Goal: Answer question/provide support

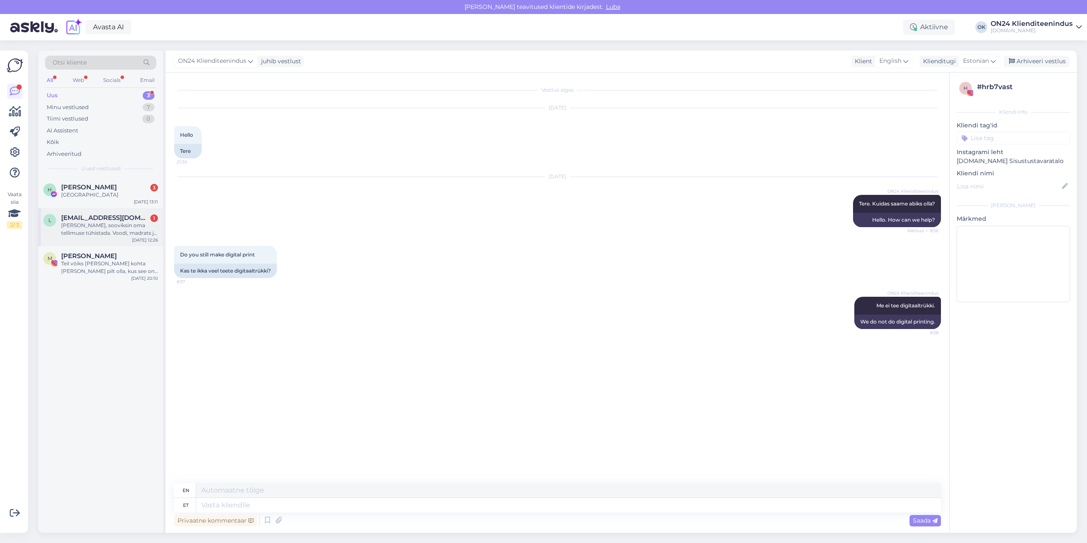
click at [98, 219] on span "[EMAIL_ADDRESS][DOMAIN_NAME]" at bounding box center [105, 218] width 88 height 8
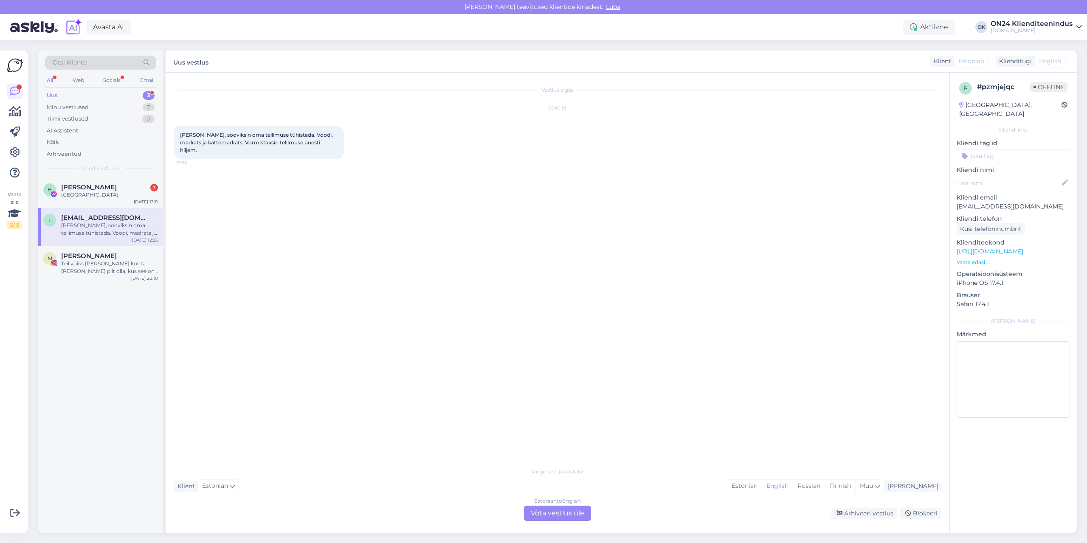
click at [991, 202] on p "[EMAIL_ADDRESS][DOMAIN_NAME]" at bounding box center [1013, 206] width 113 height 9
click at [223, 116] on div "[DATE] [PERSON_NAME], sooviksin oma tellimuse tühistada. Voodi, madrats ja katt…" at bounding box center [557, 134] width 767 height 70
click at [201, 135] on span "[PERSON_NAME], sooviksin oma tellimuse tühistada. Voodi, madrats ja kattemadrat…" at bounding box center [257, 143] width 154 height 22
drag, startPoint x: 200, startPoint y: 135, endPoint x: 291, endPoint y: 136, distance: 91.8
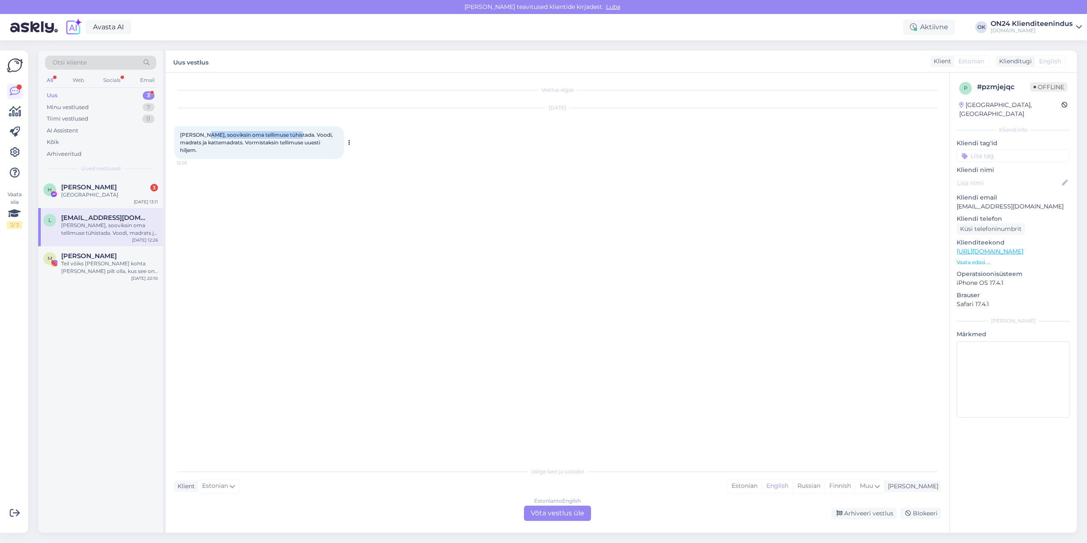
click at [291, 136] on span "[PERSON_NAME], sooviksin oma tellimuse tühistada. Voodi, madrats ja kattemadrat…" at bounding box center [257, 143] width 154 height 22
click at [271, 129] on div "[PERSON_NAME], sooviksin oma tellimuse tühistada. Voodi, madrats ja kattemadrat…" at bounding box center [259, 142] width 170 height 33
click at [203, 147] on div "[PERSON_NAME], sooviksin oma tellimuse tühistada. Voodi, madrats ja kattemadrat…" at bounding box center [259, 142] width 170 height 33
drag, startPoint x: 200, startPoint y: 134, endPoint x: 322, endPoint y: 142, distance: 123.1
click at [322, 142] on div "[PERSON_NAME], sooviksin oma tellimuse tühistada. Voodi, madrats ja kattemadrat…" at bounding box center [259, 142] width 170 height 33
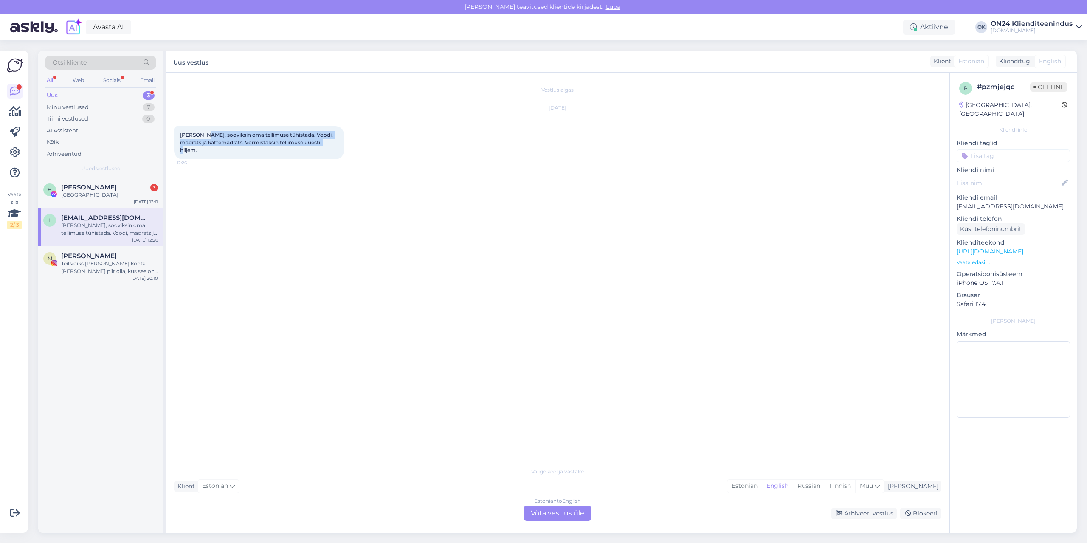
copy span "sooviksin oma tellimuse tühistada. Voodi, madrats ja kattemadrats. Vormistaksin…"
click at [762, 488] on div "Estonian" at bounding box center [745, 486] width 34 height 13
click at [580, 509] on div "Estonian to Estonian Võta vestlus üle" at bounding box center [557, 513] width 67 height 15
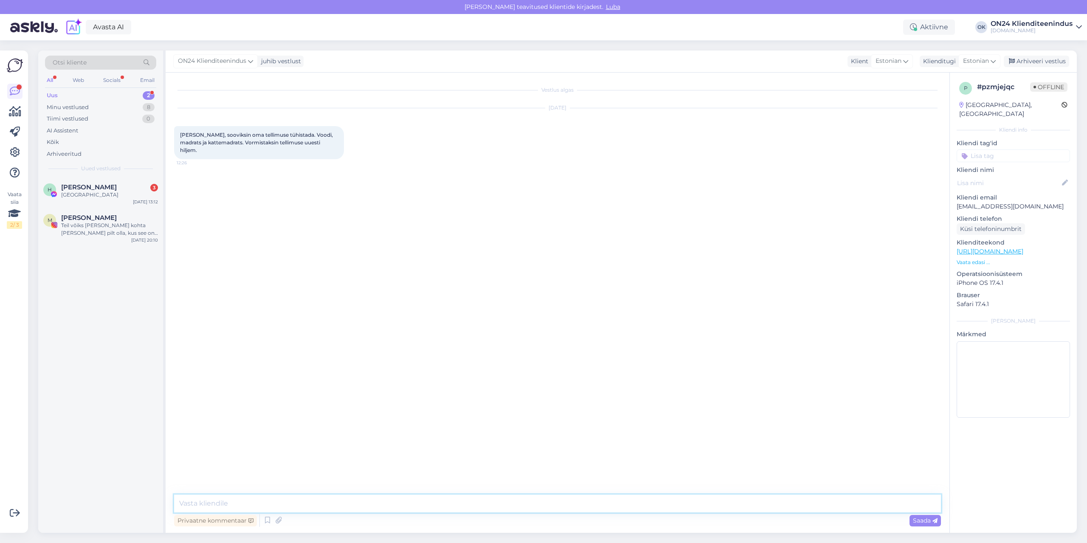
click at [550, 504] on textarea at bounding box center [557, 504] width 767 height 18
type textarea "Tere. Tellimus tühistatud."
click at [120, 184] on div "[PERSON_NAME] 3" at bounding box center [109, 188] width 97 height 8
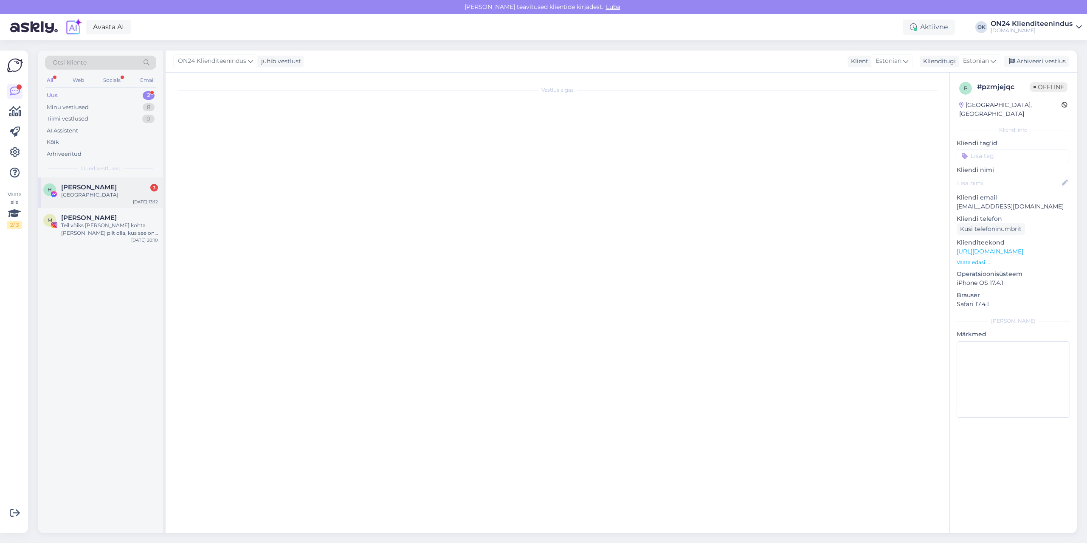
scroll to position [1288, 0]
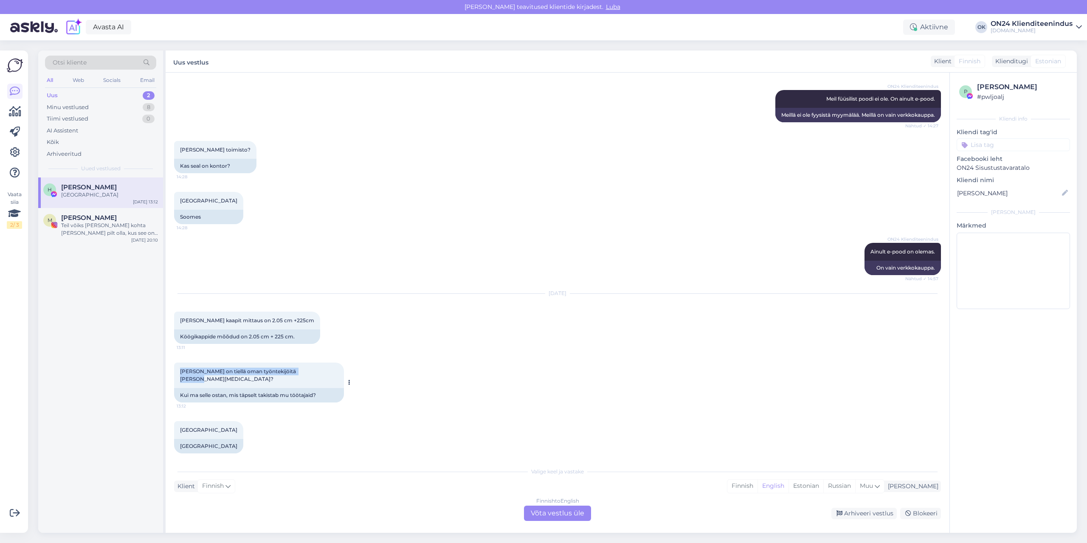
drag, startPoint x: 178, startPoint y: 373, endPoint x: 308, endPoint y: 371, distance: 129.6
click at [308, 371] on div "[PERSON_NAME] on tiellä oman työntekijöitä [PERSON_NAME][MEDICAL_DATA]? 13:12" at bounding box center [259, 375] width 170 height 25
copy span "[PERSON_NAME] on tiellä oman työntekijöitä [PERSON_NAME][MEDICAL_DATA]?"
drag, startPoint x: 239, startPoint y: 321, endPoint x: 223, endPoint y: 320, distance: 15.3
click at [239, 321] on span "[PERSON_NAME] kaapit mittaus on 2.05 cm +225cm" at bounding box center [247, 320] width 134 height 6
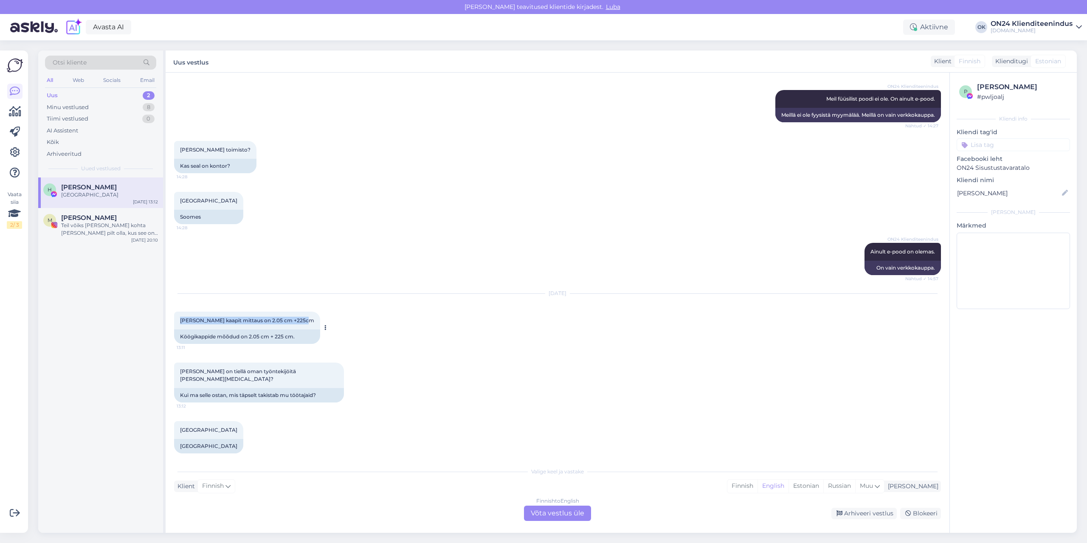
drag, startPoint x: 179, startPoint y: 319, endPoint x: 300, endPoint y: 321, distance: 121.1
click at [300, 321] on div "[PERSON_NAME] kaapit mittaus on 2.05 cm +225cm 13:11" at bounding box center [247, 321] width 146 height 18
copy span "[PERSON_NAME] kaapit mittaus on 2.05 cm +225cm"
drag, startPoint x: 208, startPoint y: 437, endPoint x: 186, endPoint y: 439, distance: 22.2
click at [186, 439] on div "[GEOGRAPHIC_DATA]" at bounding box center [208, 446] width 69 height 14
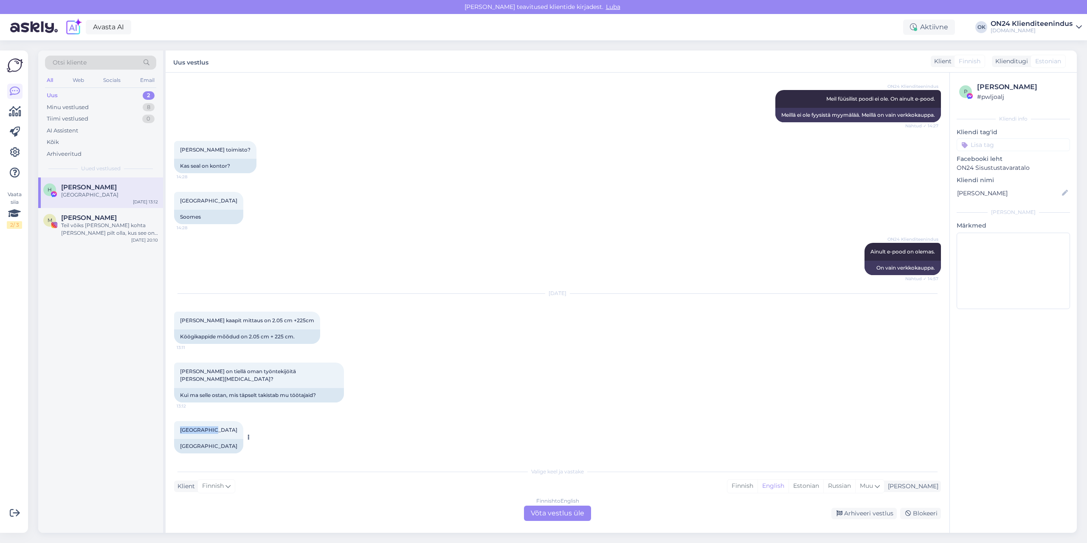
drag, startPoint x: 212, startPoint y: 423, endPoint x: 181, endPoint y: 424, distance: 31.0
click at [181, 424] on div "[GEOGRAPHIC_DATA] 13:12" at bounding box center [208, 430] width 69 height 18
copy span "[GEOGRAPHIC_DATA]"
click at [758, 486] on div "Finnish" at bounding box center [743, 486] width 30 height 13
click at [550, 516] on div "Finnish to Finnish Võta vestlus üle" at bounding box center [557, 513] width 67 height 15
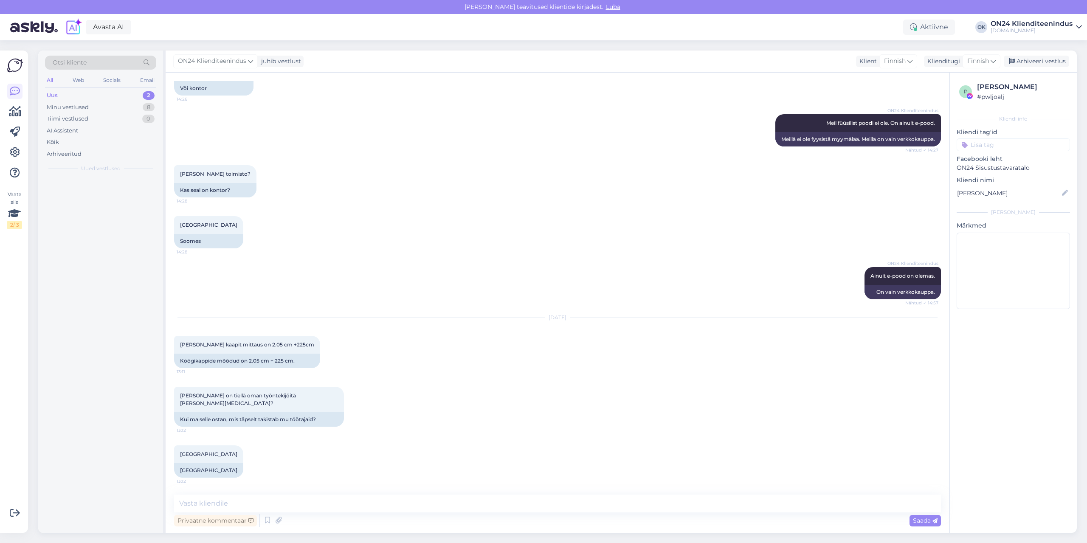
scroll to position [1256, 0]
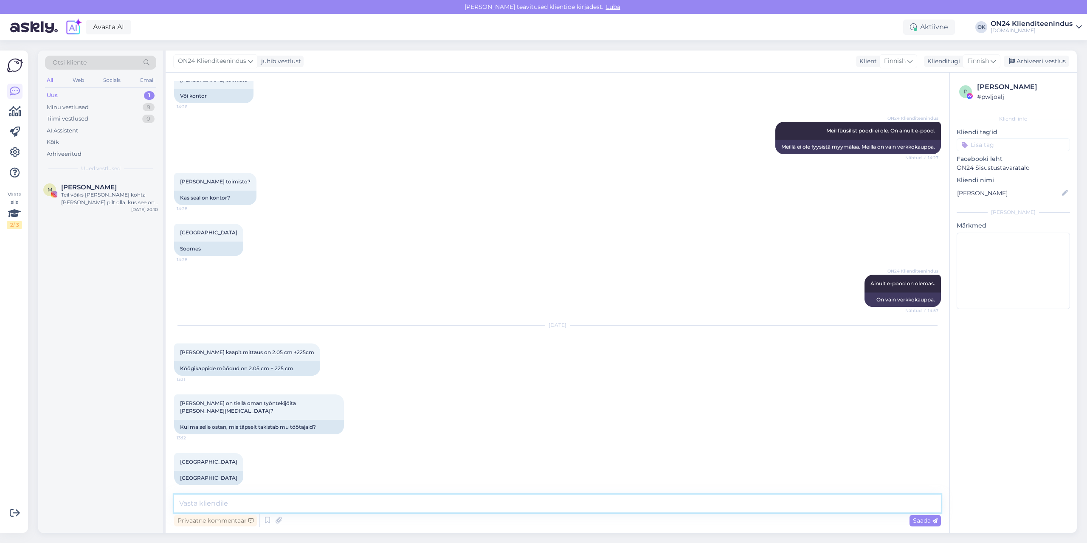
click at [299, 498] on textarea at bounding box center [557, 504] width 767 height 18
paste textarea "Pyydän ystävällisesti tarkentamaan kuinka voimme olla avuksi."
type textarea "Hei. Pyydän ystävällisesti tarkentamaan kuinka voimme olla avuksi."
